Goal: Information Seeking & Learning: Understand process/instructions

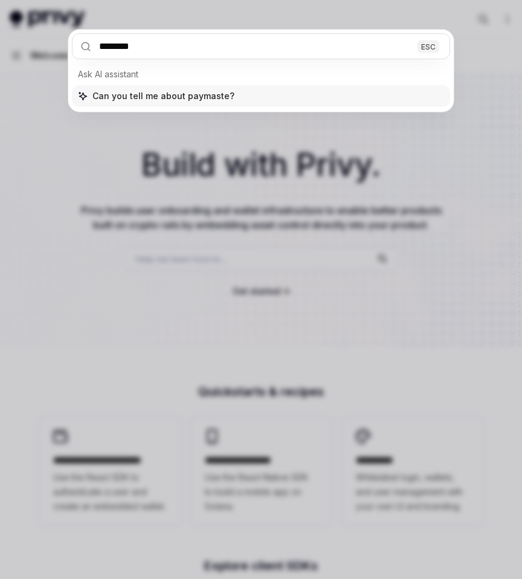
type input "*********"
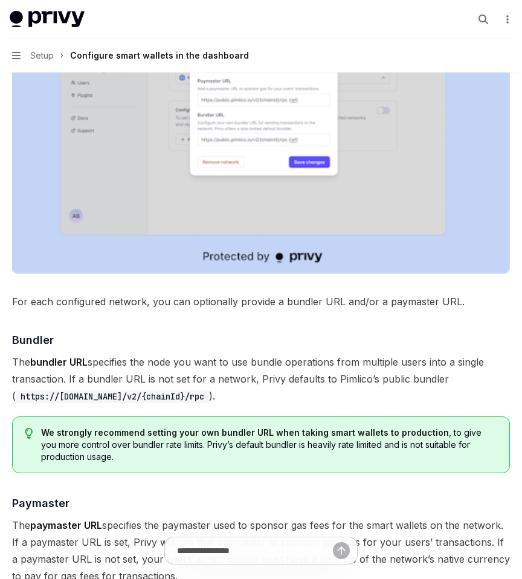
scroll to position [1018, 0]
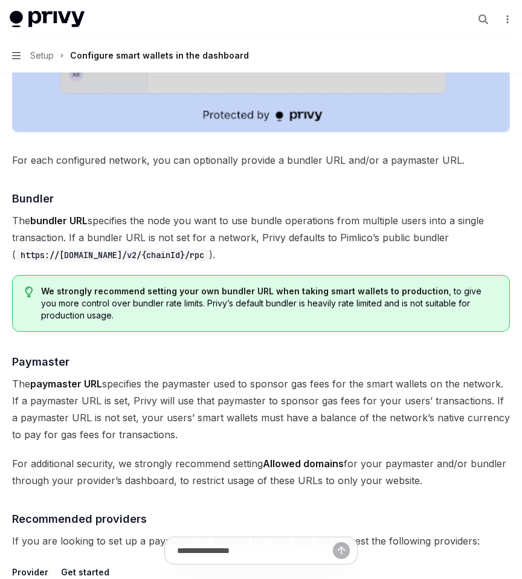
click at [224, 166] on div "Enable smart wallets in the Privy Dashboard before implementing this feature. ​…" at bounding box center [261, 43] width 498 height 1807
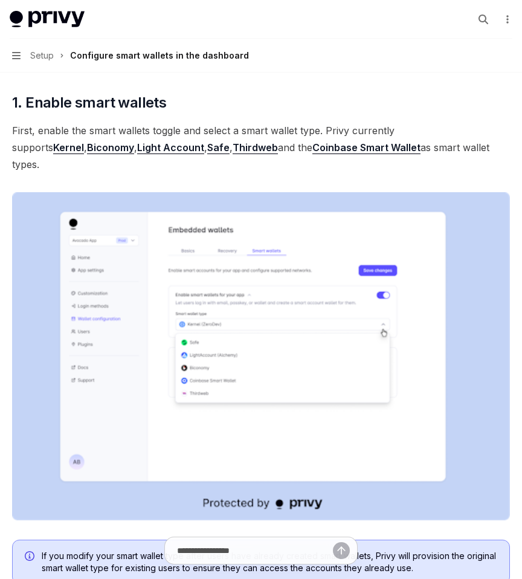
scroll to position [0, 0]
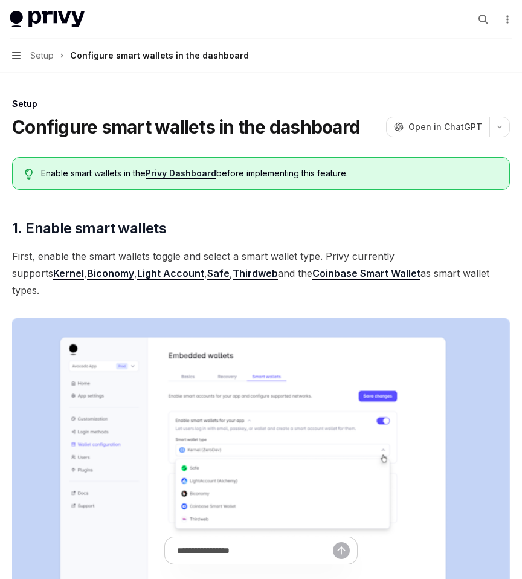
click at [16, 57] on icon "button" at bounding box center [16, 56] width 8 height 10
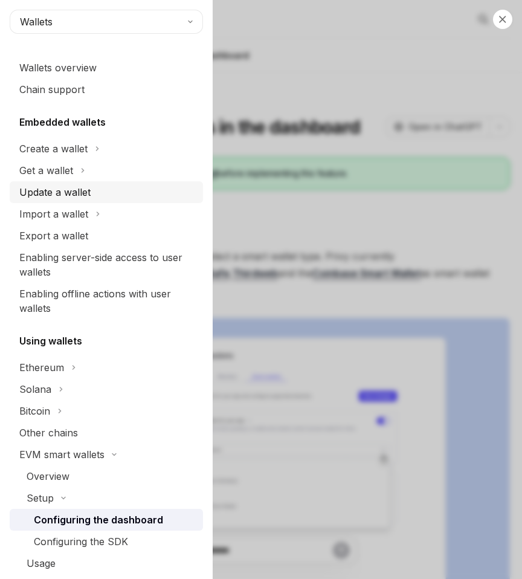
scroll to position [28, 0]
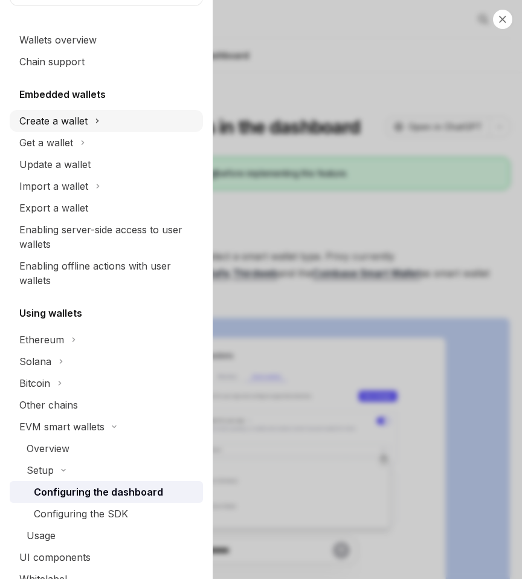
click at [83, 119] on div "Create a wallet" at bounding box center [53, 121] width 68 height 15
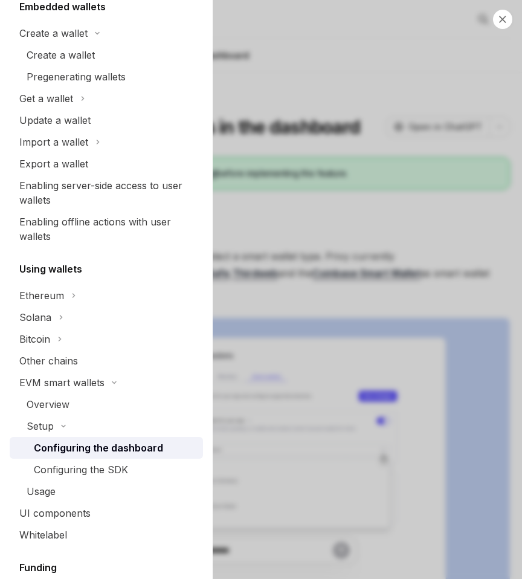
scroll to position [0, 0]
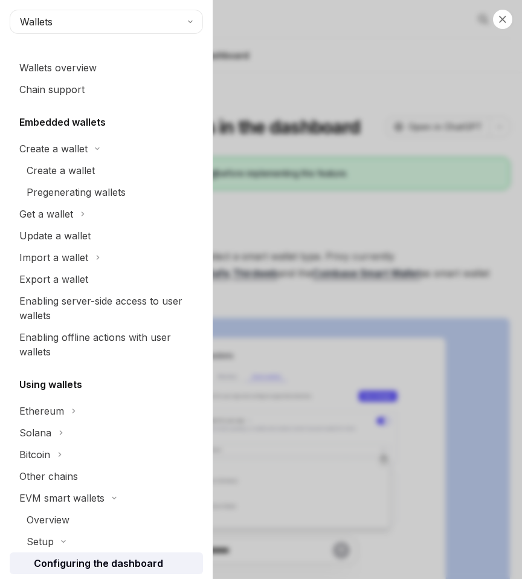
click at [395, 140] on div "Close navigation Wallets Wallets overview Chain support Embedded wallets Create…" at bounding box center [261, 289] width 522 height 579
type textarea "*"
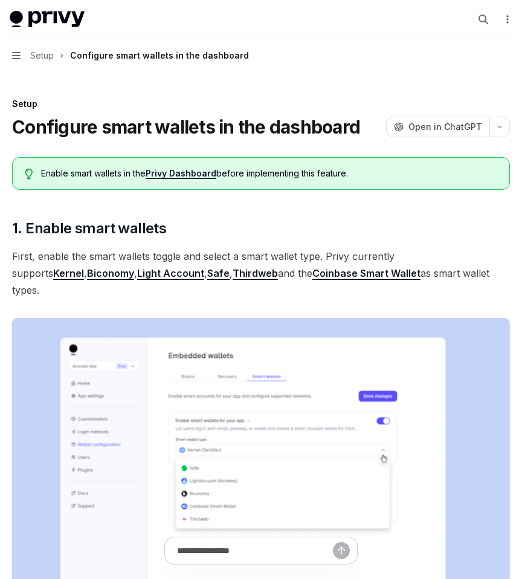
click at [487, 24] on button "Search..." at bounding box center [483, 19] width 19 height 19
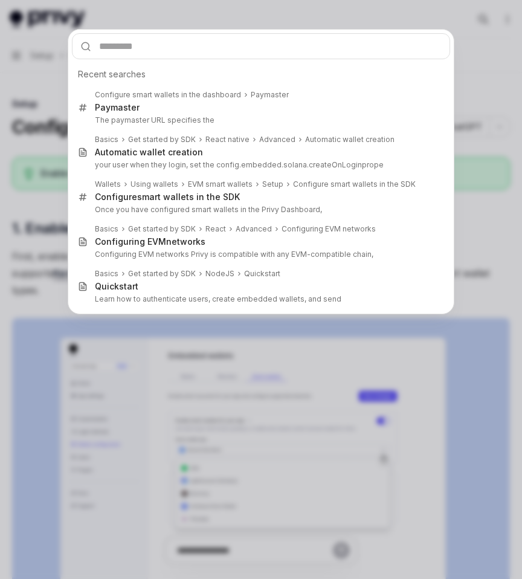
type input "*"
type textarea "*"
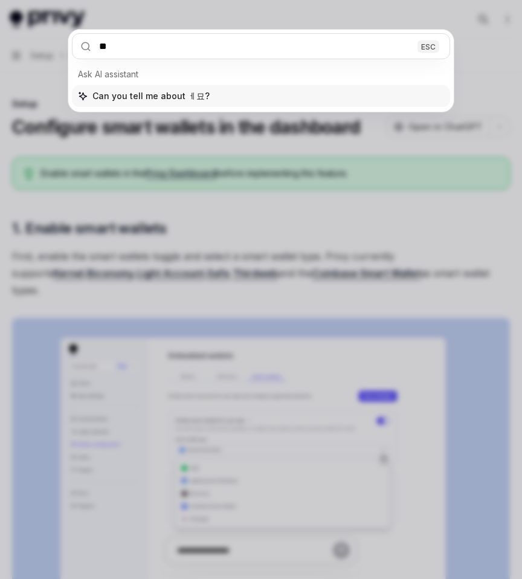
type input "*"
type input "*********"
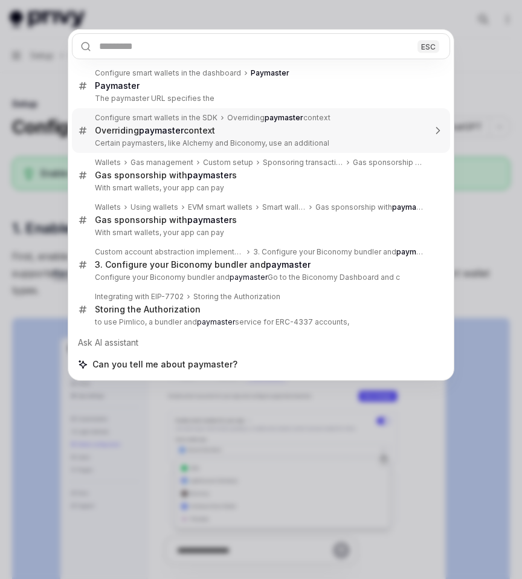
scroll to position [851, 0]
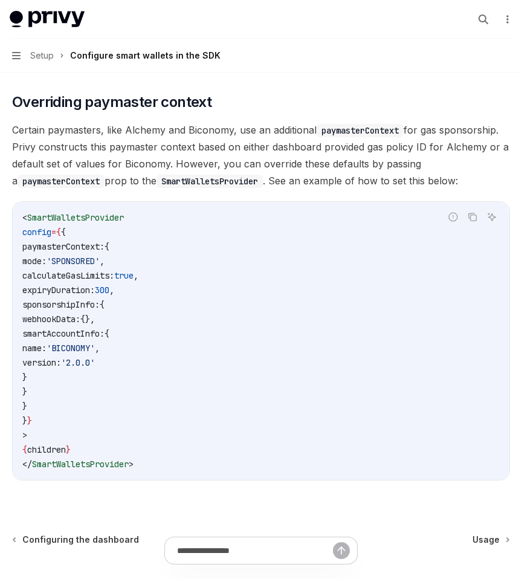
click at [102, 213] on span "SmartWalletsProvider" at bounding box center [75, 217] width 97 height 11
copy span "SmartWalletsProvider"
click at [107, 408] on code "< SmartWalletsProvider config = { { paymasterContext: { mode: 'SPONSORED' , cal…" at bounding box center [261, 340] width 478 height 261
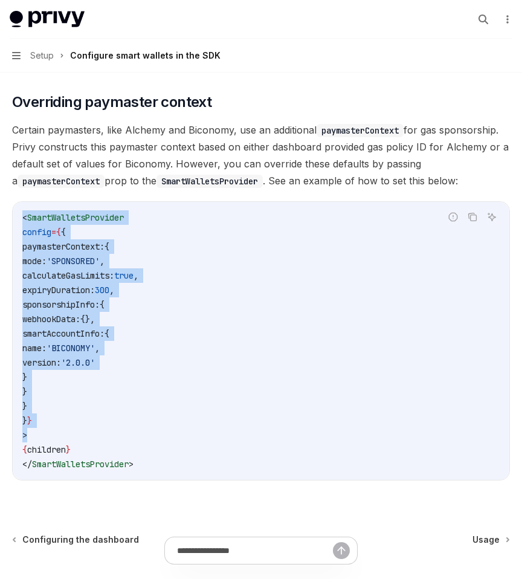
drag, startPoint x: 50, startPoint y: 437, endPoint x: -21, endPoint y: 206, distance: 241.6
copy code "< SmartWalletsProvider config = { { paymasterContext: { mode: 'SPONSORED' , cal…"
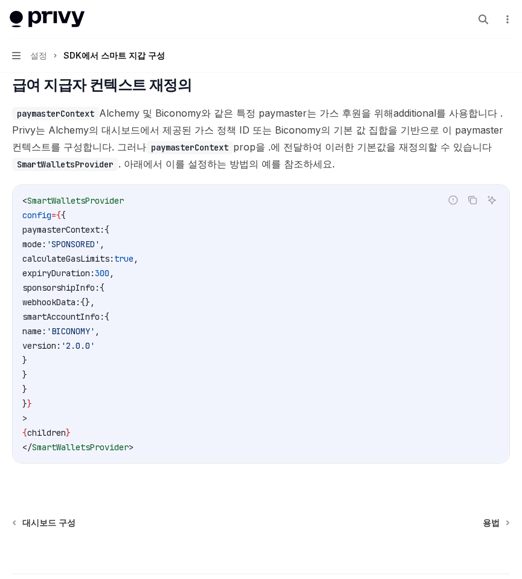
click at [100, 282] on span "sponsorshipInfo:" at bounding box center [60, 287] width 77 height 11
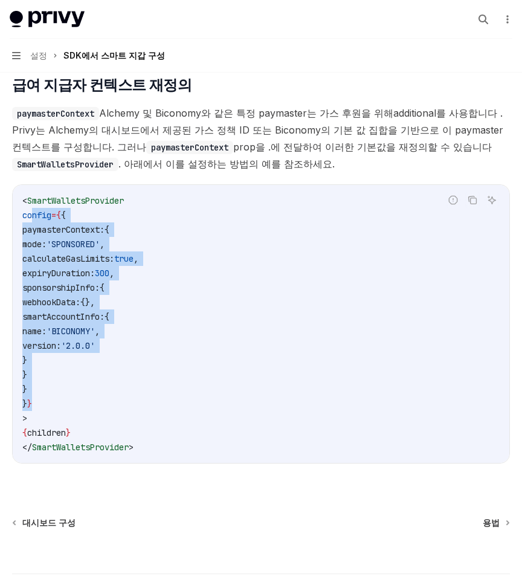
drag, startPoint x: 33, startPoint y: 188, endPoint x: 100, endPoint y: 369, distance: 192.6
click at [100, 369] on code "< SmartWalletsProvider config = { { paymasterContext: { mode: 'SPONSORED' , cal…" at bounding box center [261, 323] width 478 height 261
copy code "config = { { paymasterContext: { mode: 'SPONSORED' , calculateGasLimits: true ,…"
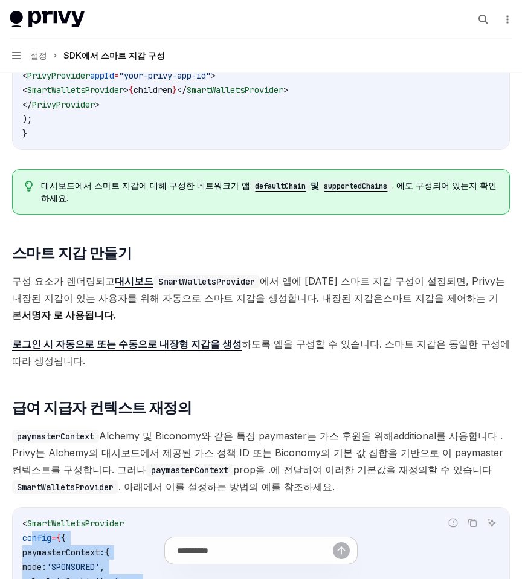
scroll to position [544, 0]
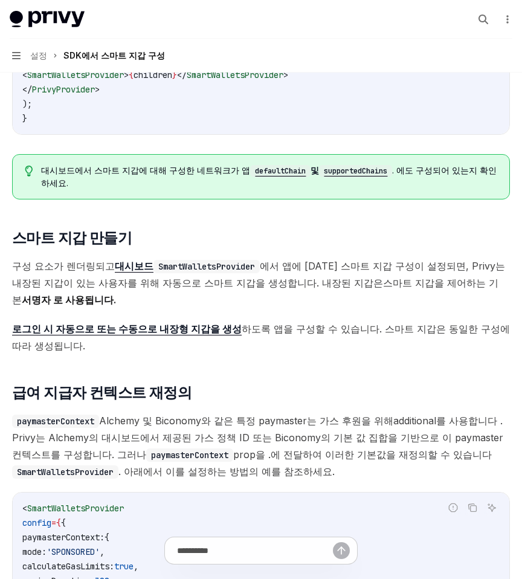
click at [301, 277] on font "스마트 지갑을 제어하는 ​​기본" at bounding box center [255, 291] width 487 height 29
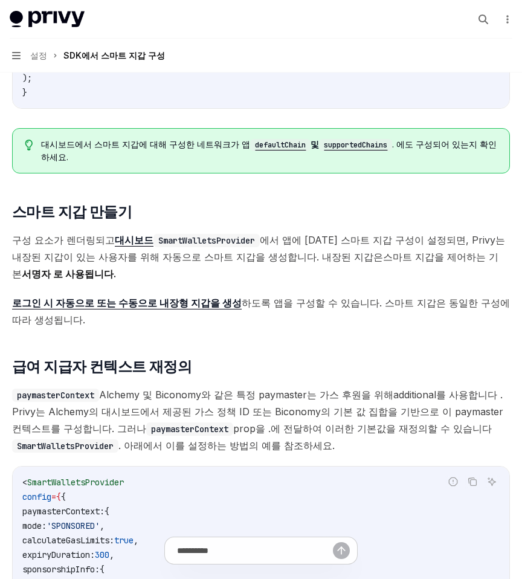
click at [180, 297] on font "로그인 시 자동으로 또는 수동으로 내장형 지갑을 생성" at bounding box center [127, 303] width 230 height 12
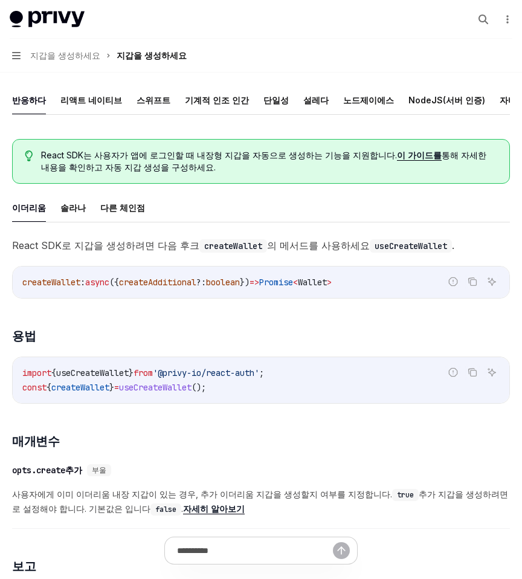
scroll to position [233, 0]
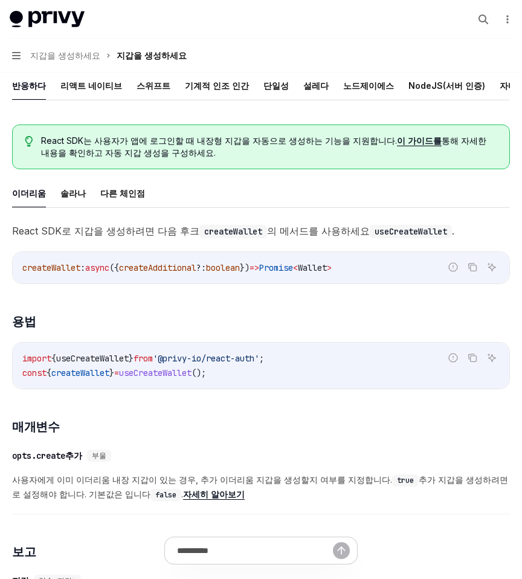
click at [177, 353] on span "'@privy-io/react-auth'" at bounding box center [206, 358] width 106 height 11
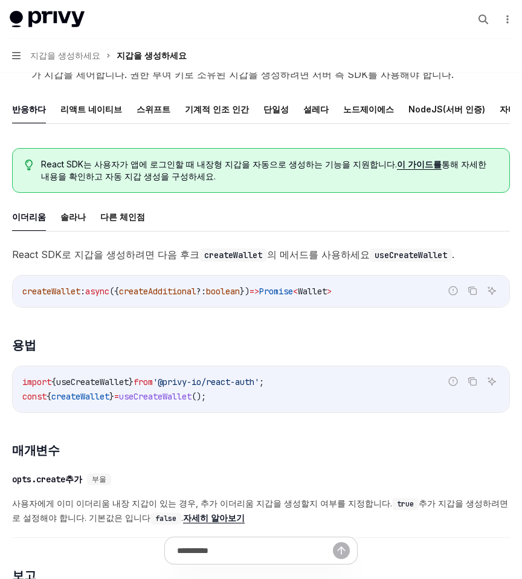
scroll to position [221, 0]
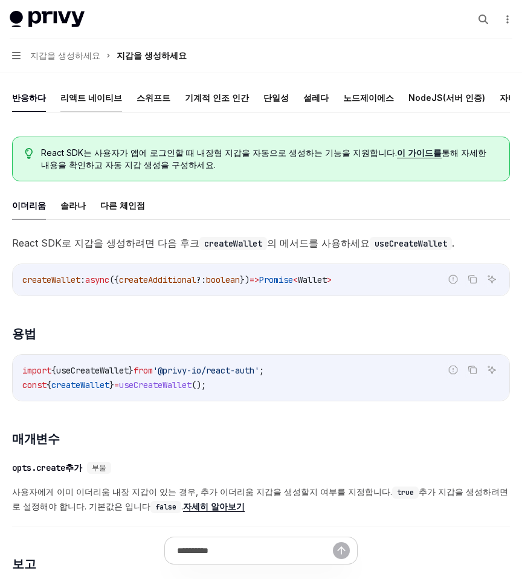
click at [83, 93] on font "리액트 네이티브" at bounding box center [91, 98] width 62 height 10
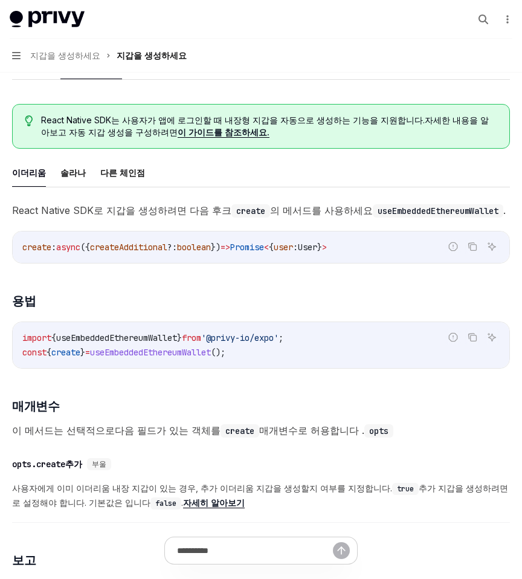
scroll to position [256, 0]
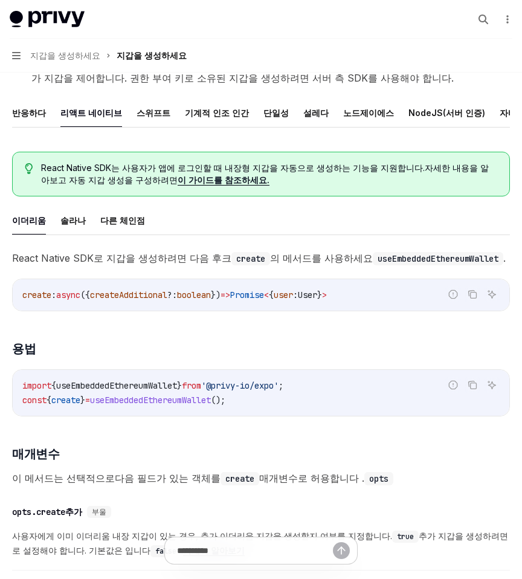
scroll to position [221, 0]
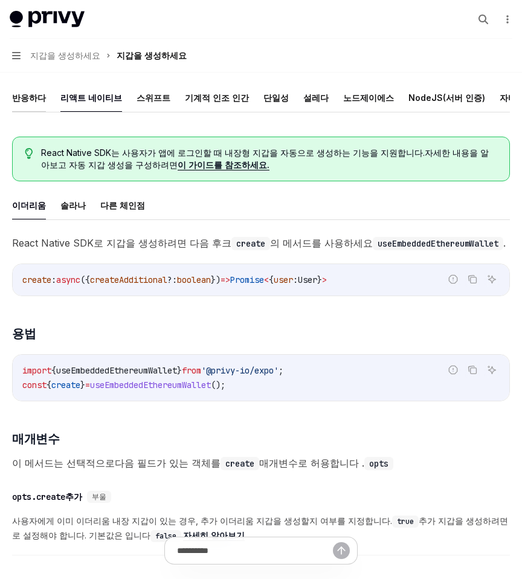
click at [26, 91] on font "반응하다" at bounding box center [29, 98] width 34 height 15
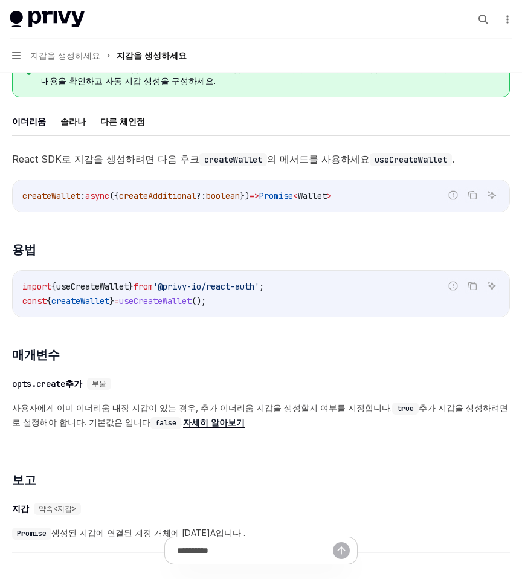
scroll to position [308, 0]
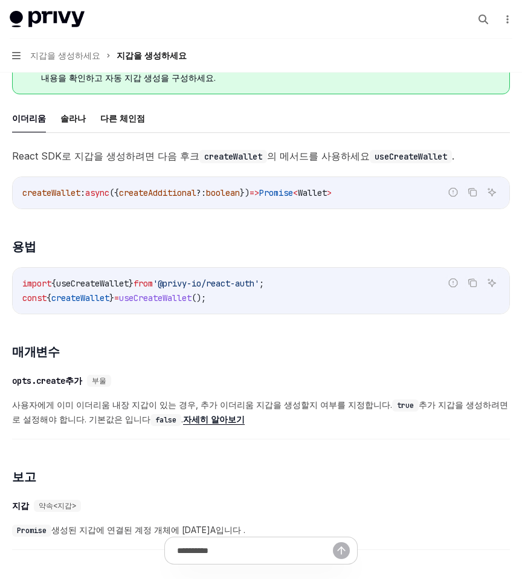
click at [96, 301] on div "React SDK로 지갑을 생성하려면 다음 후크 createWallet 의 메서드를 사용하세요 useCreateWallet . 잘못된 코드 신…" at bounding box center [261, 530] width 498 height 765
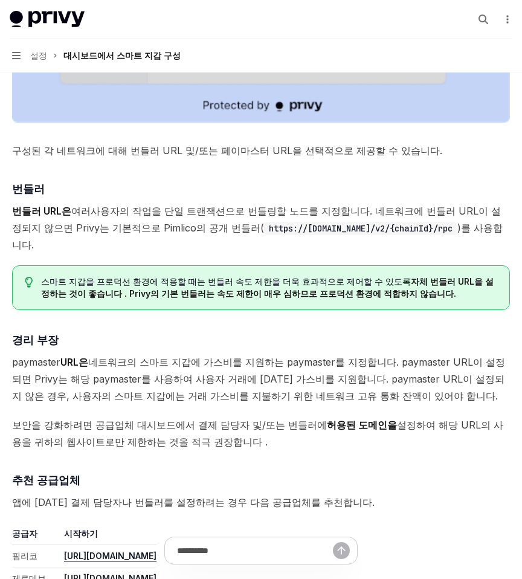
type textarea "*"
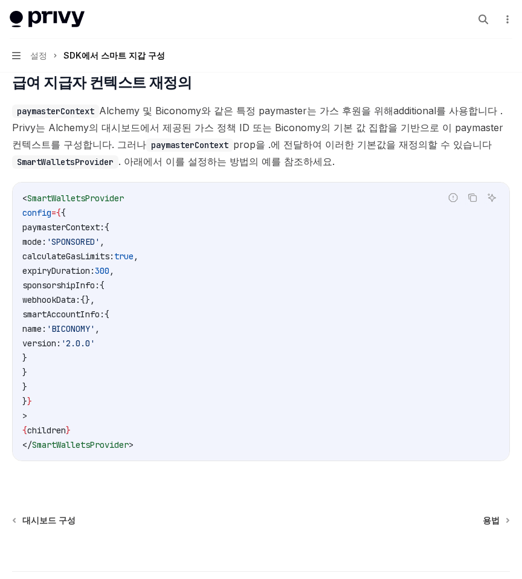
scroll to position [851, 0]
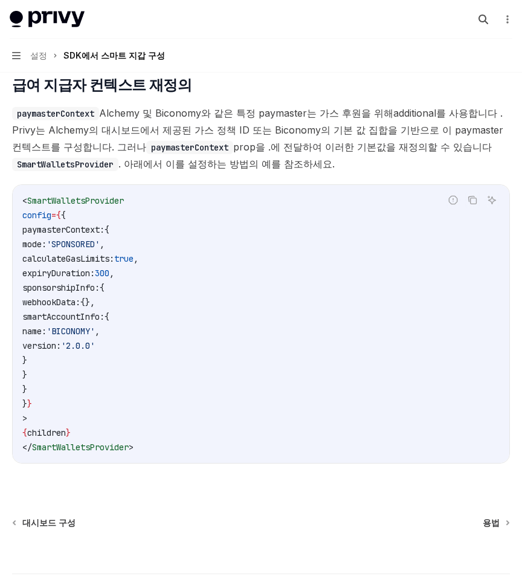
click at [479, 21] on icon "button" at bounding box center [484, 20] width 10 height 10
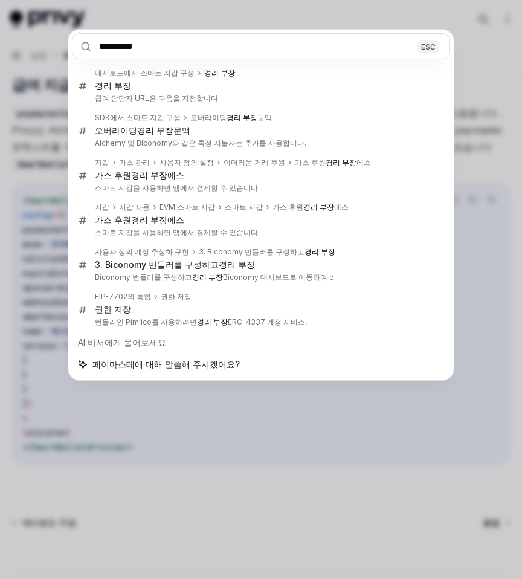
type input "*********"
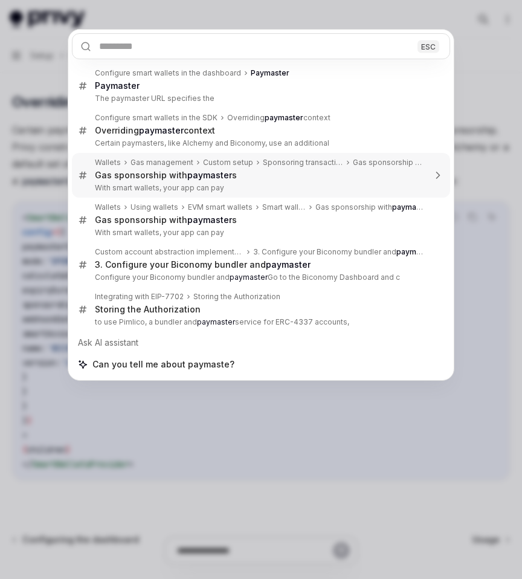
type textarea "*"
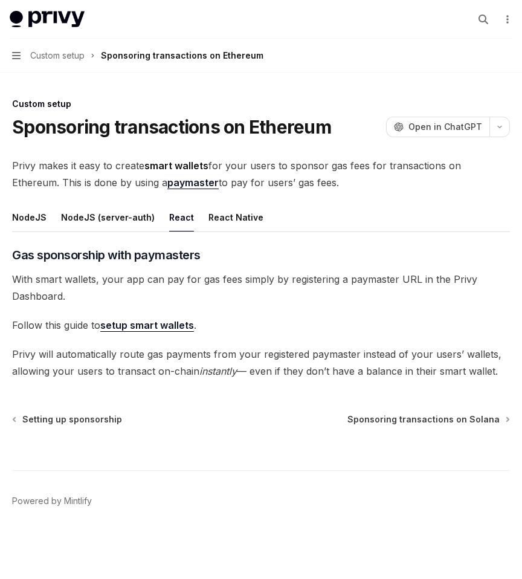
click at [158, 325] on link "setup smart wallets" at bounding box center [147, 325] width 94 height 13
click at [167, 180] on link "paymaster" at bounding box center [192, 183] width 51 height 13
click at [151, 138] on div "Custom setup Sponsoring transactions on Ethereum OpenAI Open in ChatGPT OpenAI …" at bounding box center [261, 336] width 503 height 478
click at [486, 10] on button "Search..." at bounding box center [483, 19] width 19 height 19
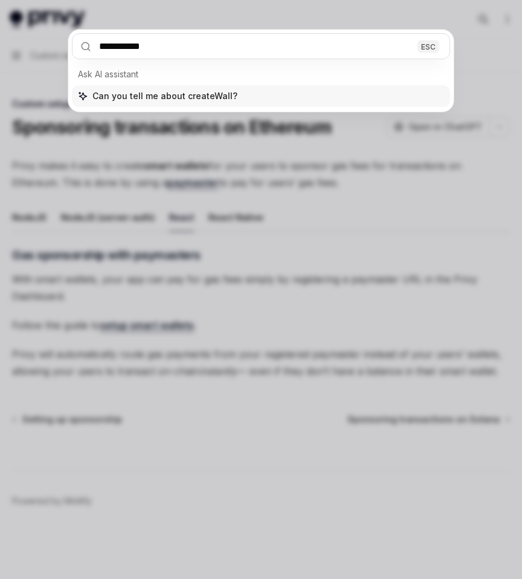
type input "**********"
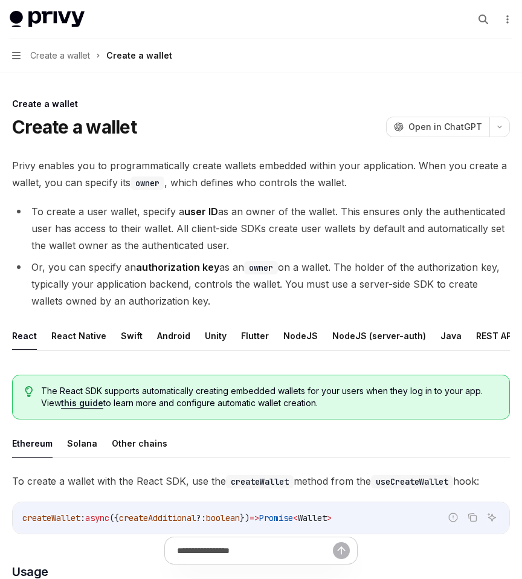
type textarea "*"
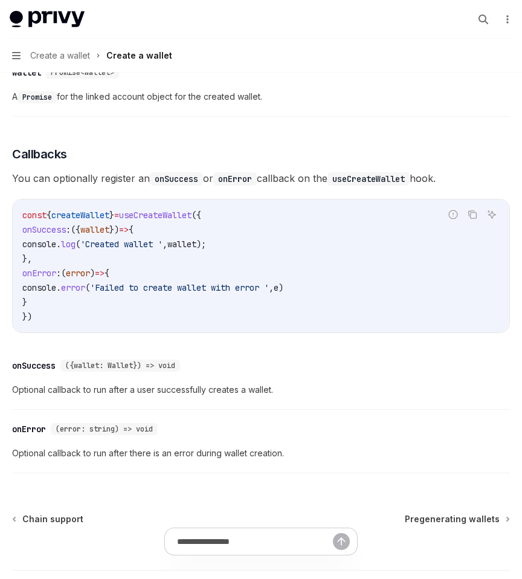
scroll to position [803, 0]
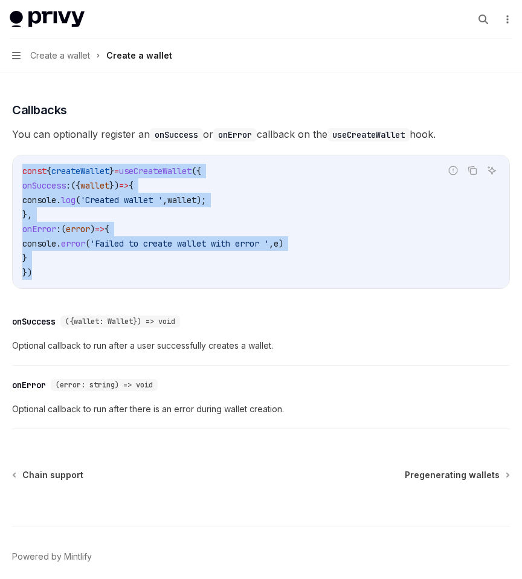
drag, startPoint x: 69, startPoint y: 268, endPoint x: -15, endPoint y: 172, distance: 128.2
copy code "const { createWallet } = useCreateWallet ({ onSuccess : ({ wallet }) => { conso…"
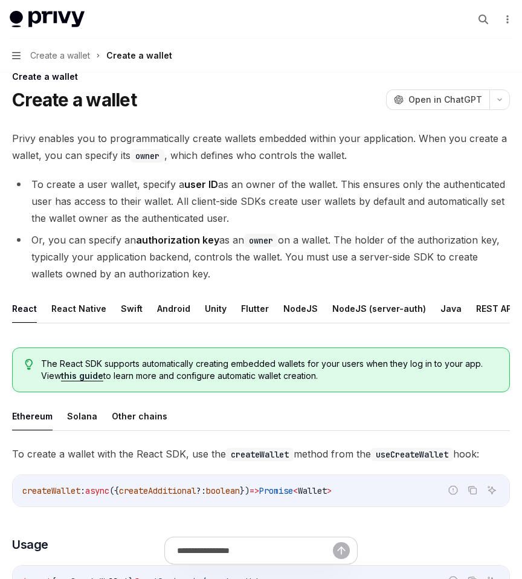
scroll to position [0, 0]
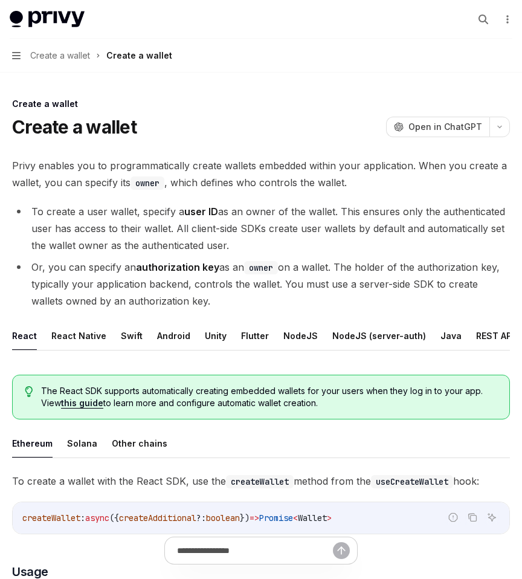
click at [478, 16] on button "Search..." at bounding box center [483, 19] width 19 height 19
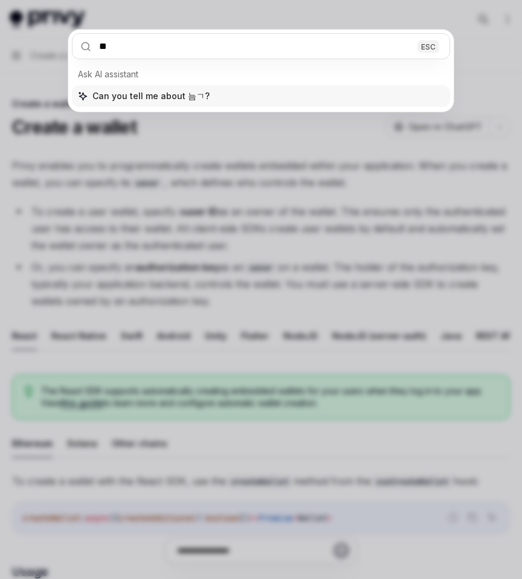
type input "***"
type input "**********"
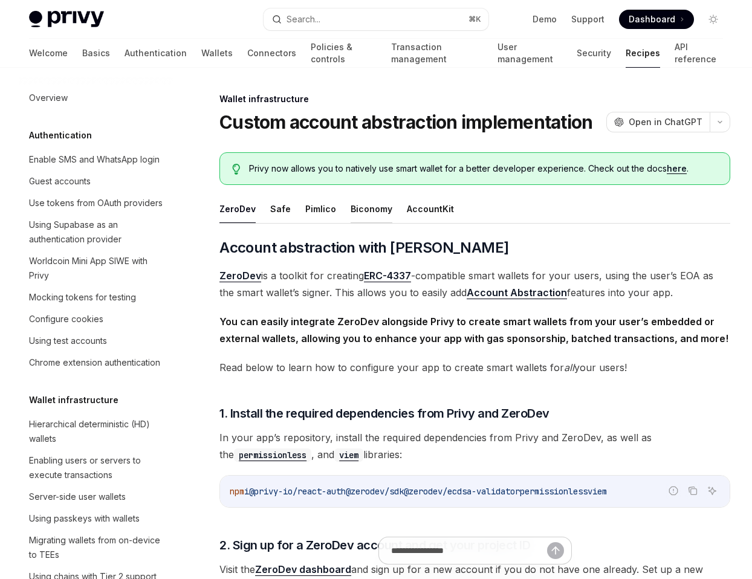
click at [371, 209] on button "Biconomy" at bounding box center [372, 209] width 42 height 28
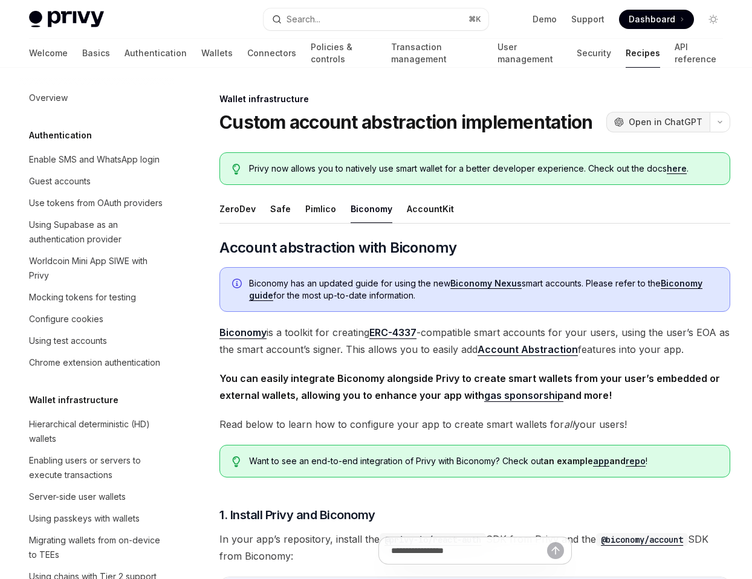
click at [522, 117] on span "Open in ChatGPT" at bounding box center [666, 122] width 74 height 12
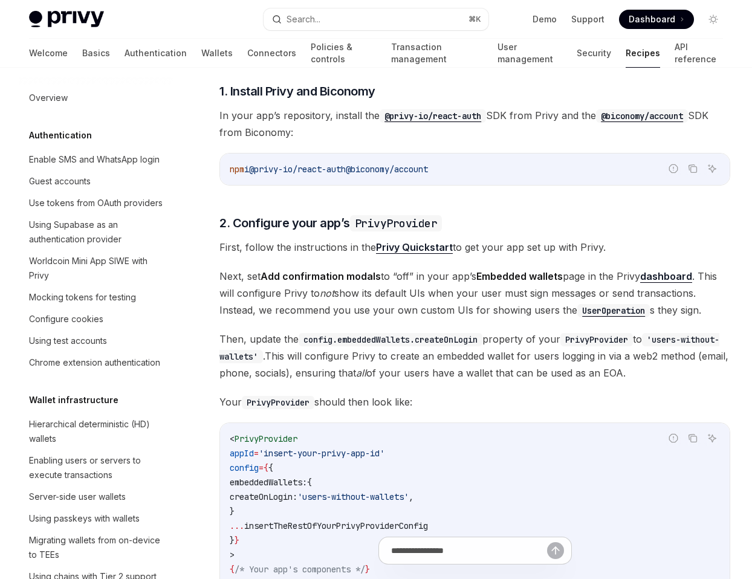
scroll to position [415, 0]
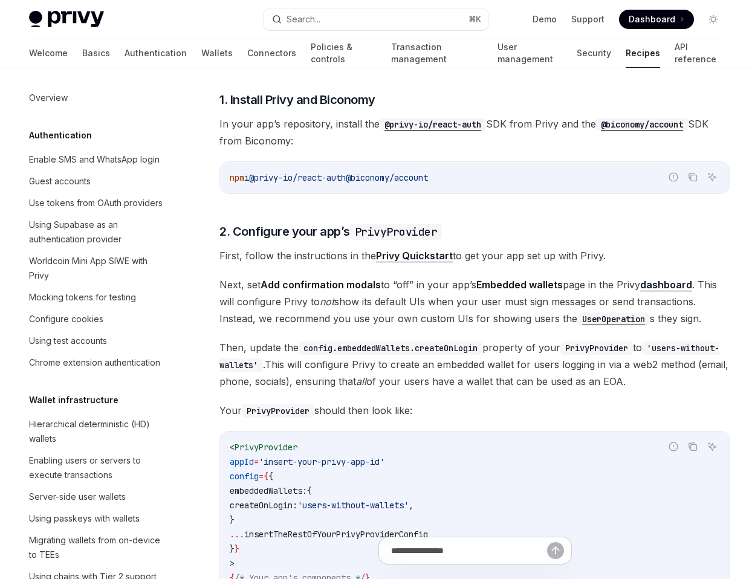
click at [434, 169] on div "npm i @privy-io/react-auth @biconomy/account" at bounding box center [475, 177] width 510 height 31
click at [522, 179] on icon "Copy the contents from the code block" at bounding box center [693, 177] width 10 height 10
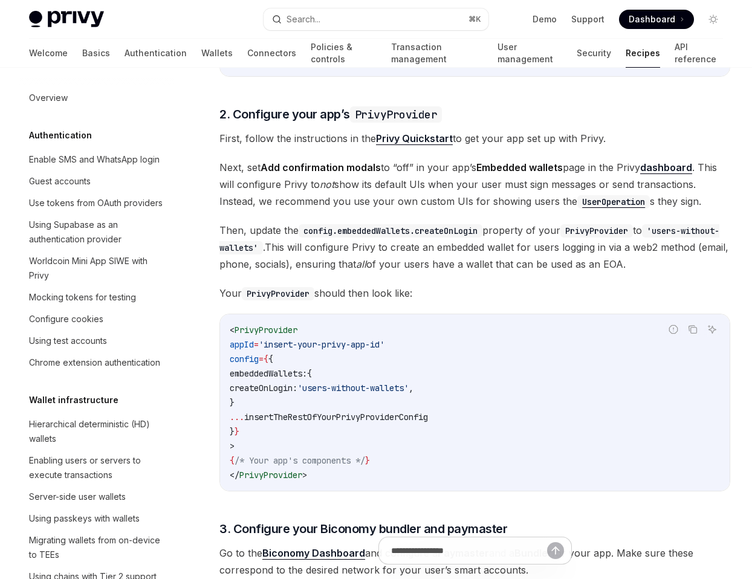
scroll to position [535, 0]
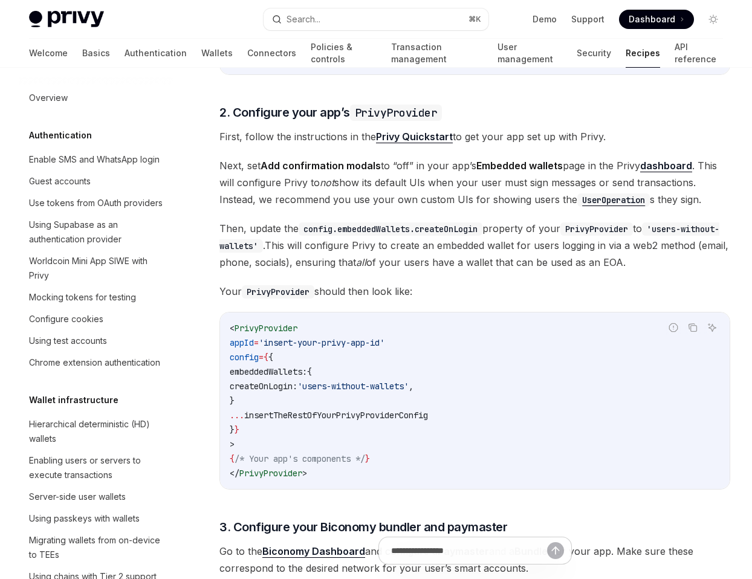
click at [426, 133] on strong "Privy Quickstart" at bounding box center [414, 137] width 77 height 12
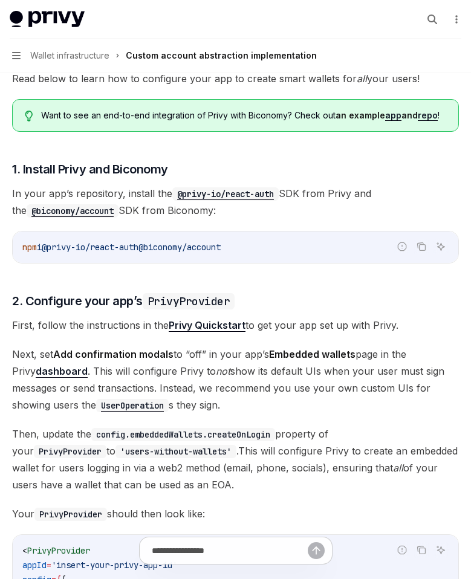
scroll to position [0, 0]
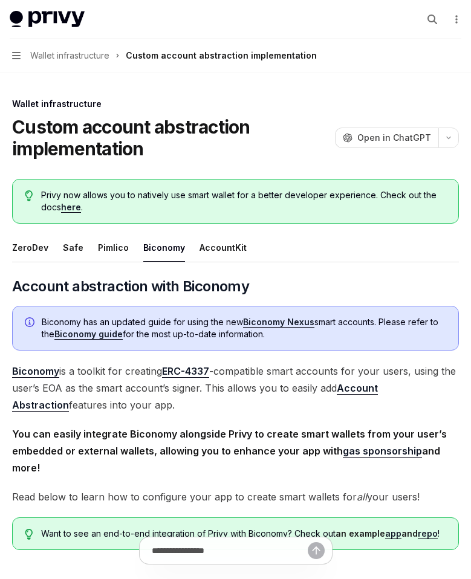
click at [242, 107] on div "Wallet infrastructure" at bounding box center [235, 104] width 447 height 12
click at [167, 246] on button "Biconomy" at bounding box center [164, 247] width 42 height 28
type textarea "*"
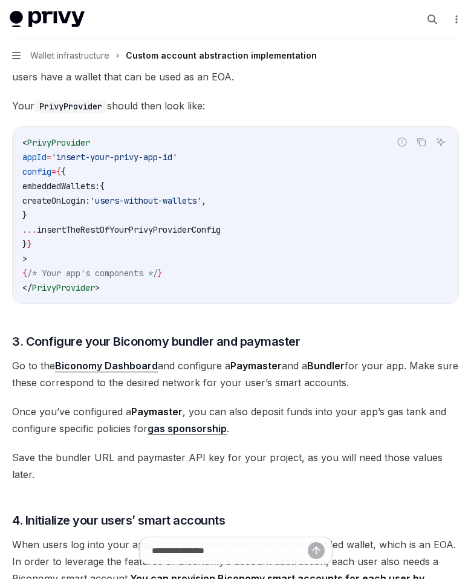
scroll to position [825, 0]
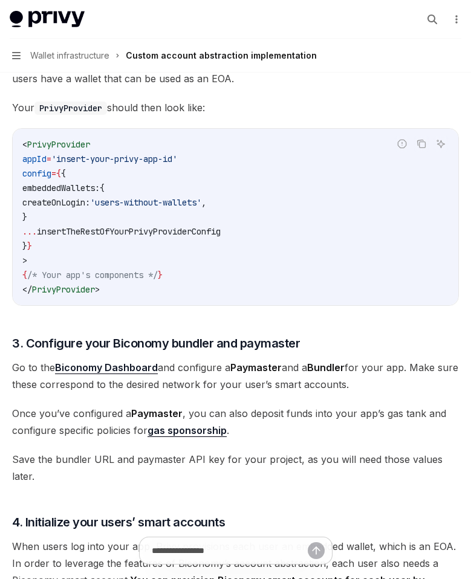
click at [269, 219] on code "< PrivyProvider appId = 'insert-your-privy-app-id' config = { { embeddedWallets…" at bounding box center [235, 217] width 426 height 160
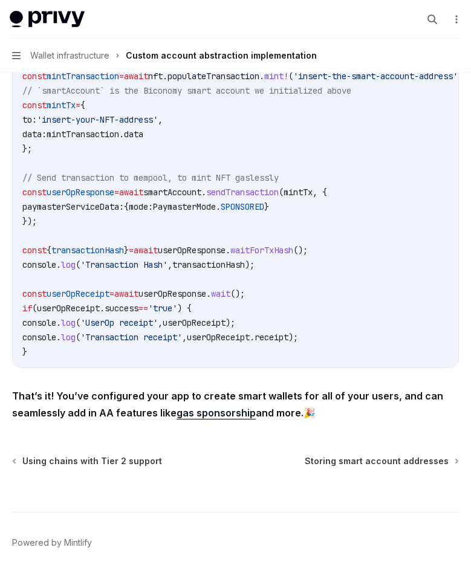
scroll to position [2162, 0]
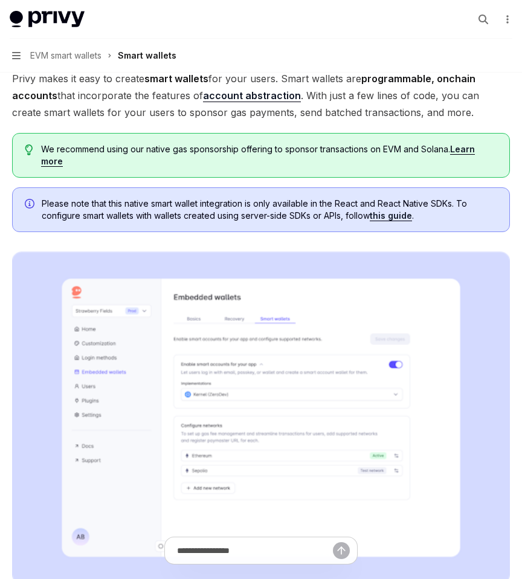
type textarea "*"
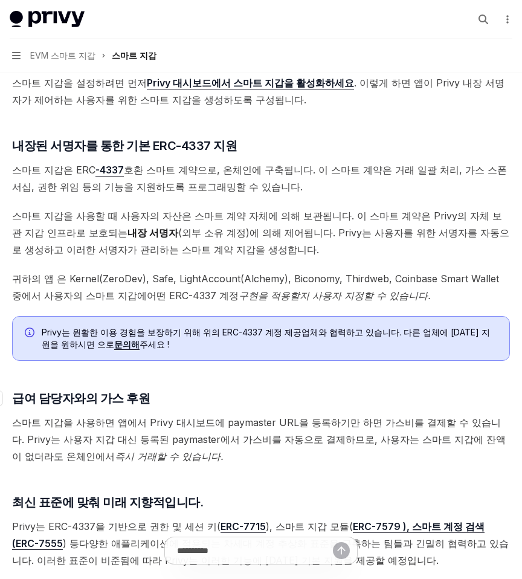
scroll to position [614, 0]
